Goal: Task Accomplishment & Management: Use online tool/utility

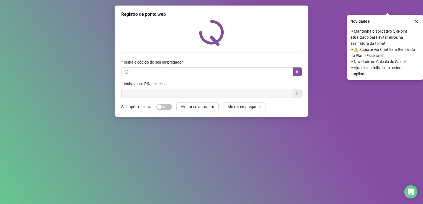
click at [222, 12] on div "Registro de ponto web" at bounding box center [211, 14] width 181 height 7
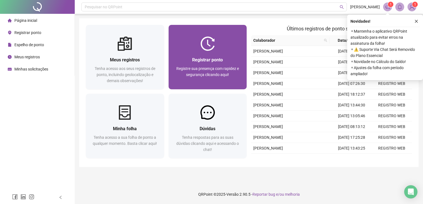
click at [195, 57] on span "Registrar ponto" at bounding box center [207, 59] width 31 height 5
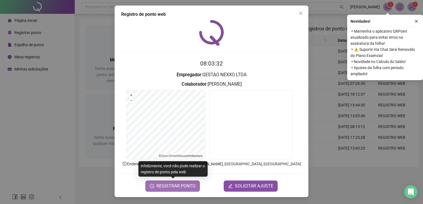
click at [185, 188] on span "REGISTRAR PONTO" at bounding box center [176, 186] width 39 height 7
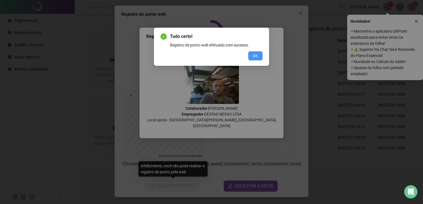
click at [253, 58] on span "OK" at bounding box center [255, 56] width 5 height 6
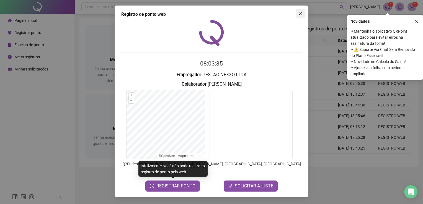
drag, startPoint x: 299, startPoint y: 11, endPoint x: 323, endPoint y: 0, distance: 26.6
click at [300, 11] on button "Close" at bounding box center [300, 13] width 9 height 9
